Goal: Task Accomplishment & Management: Manage account settings

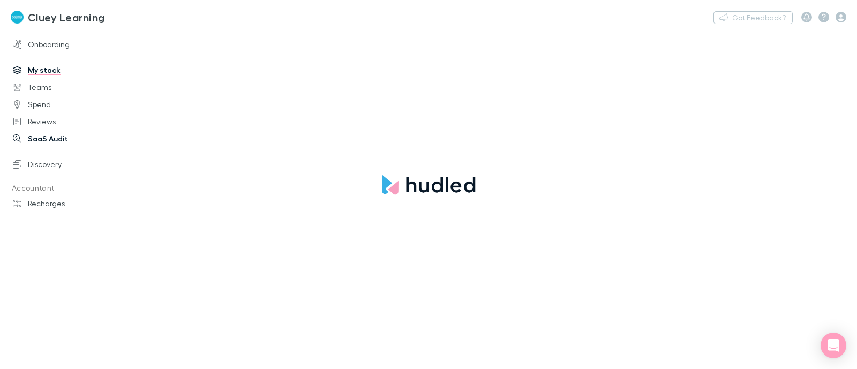
click at [44, 139] on link "SaaS Audit" at bounding box center [72, 138] width 141 height 17
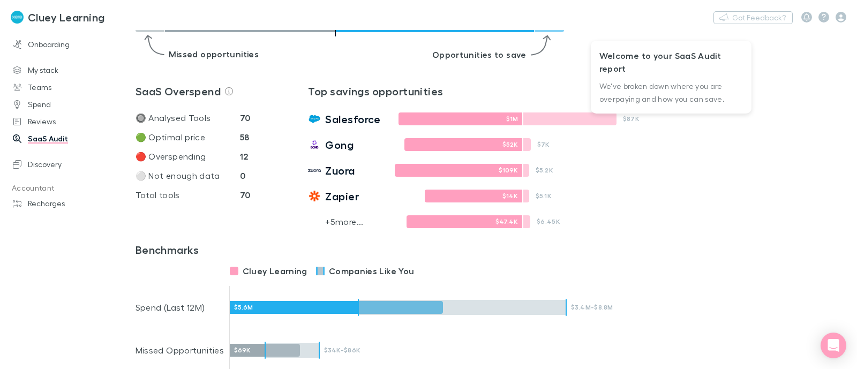
scroll to position [241, 0]
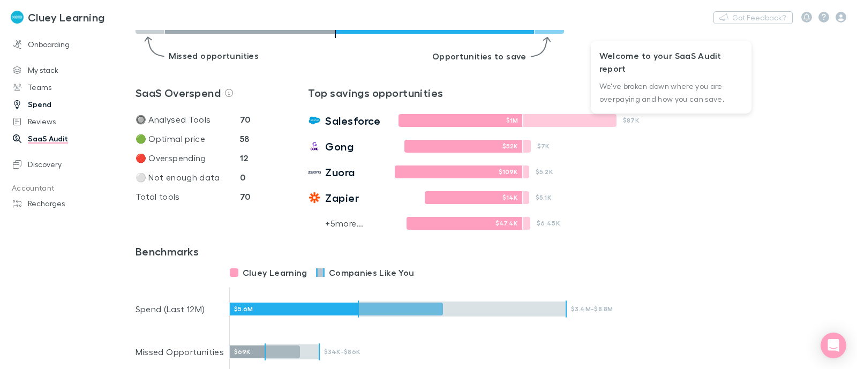
click at [40, 99] on link "Spend" at bounding box center [72, 104] width 141 height 17
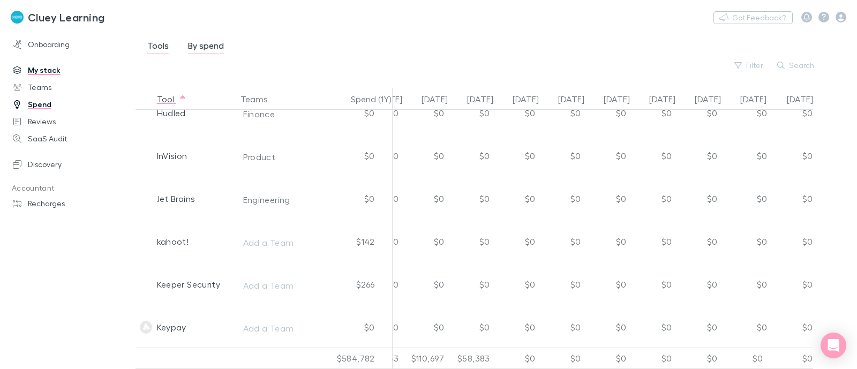
scroll to position [2375, 399]
click at [267, 103] on button "Teams" at bounding box center [260, 98] width 40 height 21
click at [277, 100] on span "button" at bounding box center [276, 99] width 9 height 9
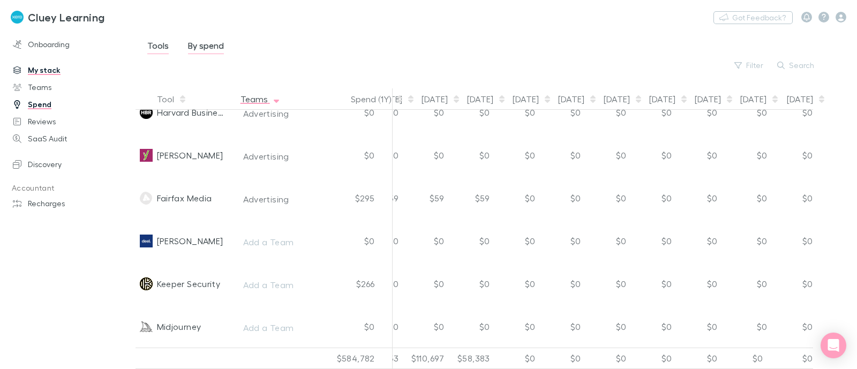
click at [250, 100] on button "Teams" at bounding box center [260, 98] width 40 height 21
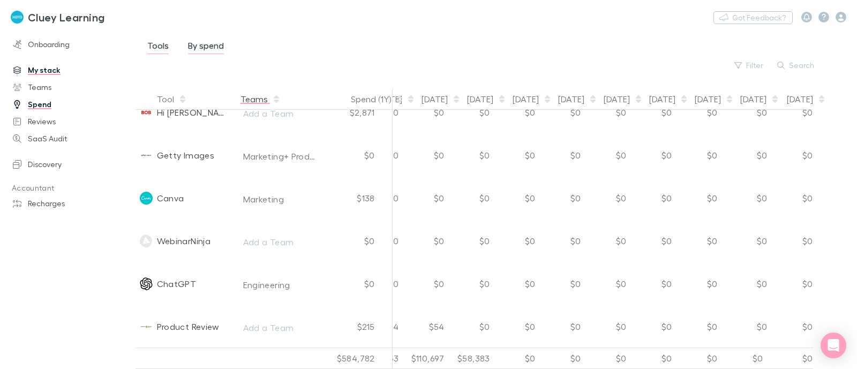
click at [250, 100] on button "Teams" at bounding box center [260, 98] width 40 height 21
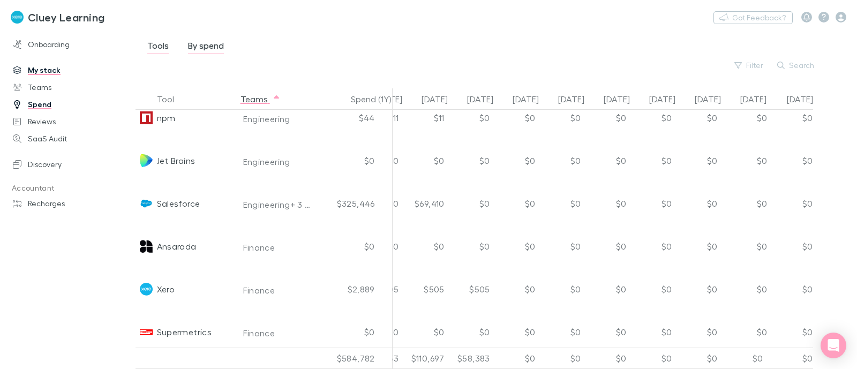
scroll to position [1160, 399]
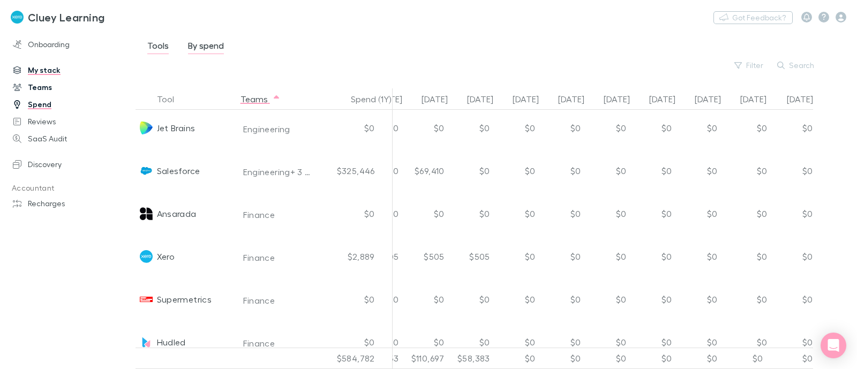
click at [43, 89] on link "Teams" at bounding box center [72, 87] width 141 height 17
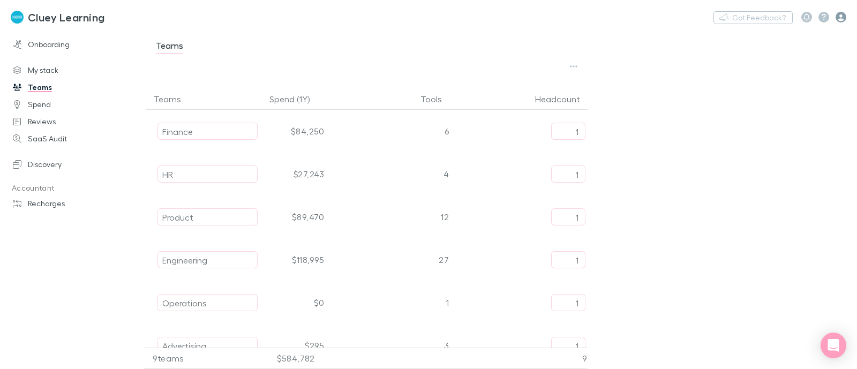
click at [835, 17] on icon "button" at bounding box center [840, 17] width 11 height 11
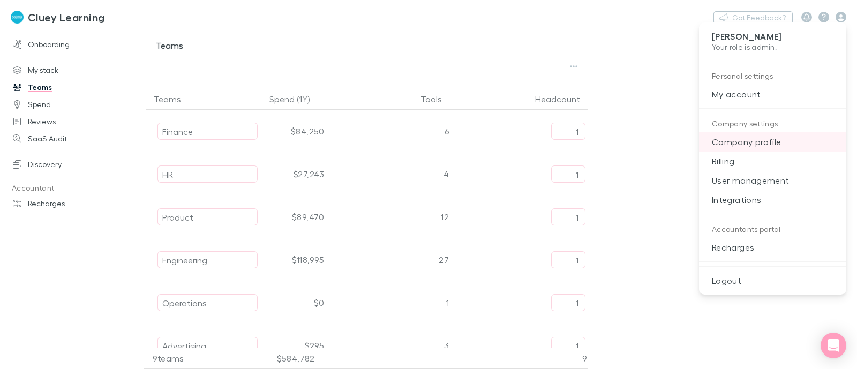
click at [756, 142] on p "Company profile" at bounding box center [772, 141] width 147 height 19
